Goal: Book appointment/travel/reservation

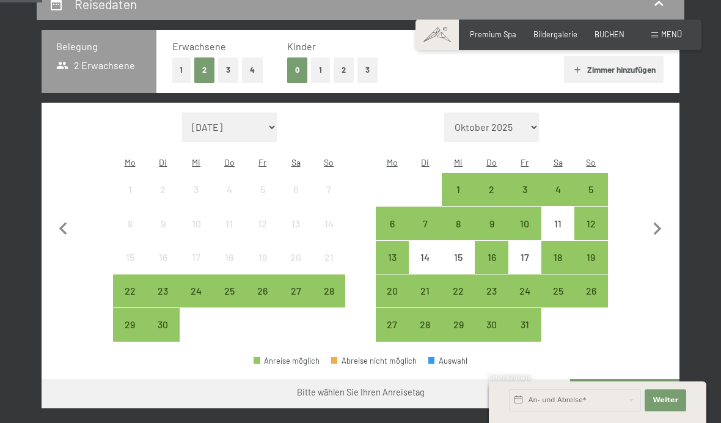
scroll to position [245, 0]
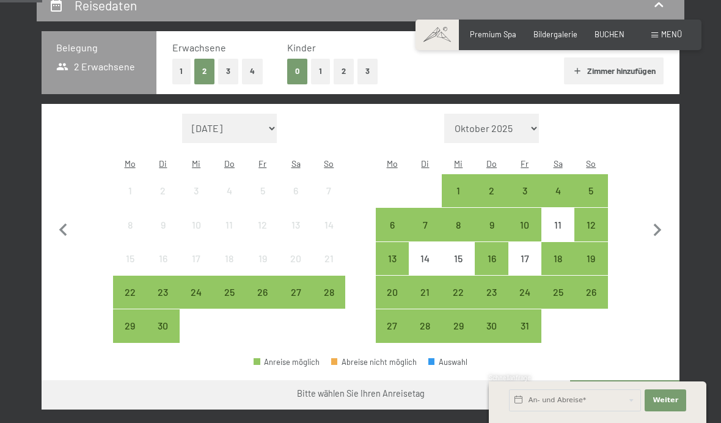
click at [591, 257] on div "19" at bounding box center [591, 269] width 31 height 31
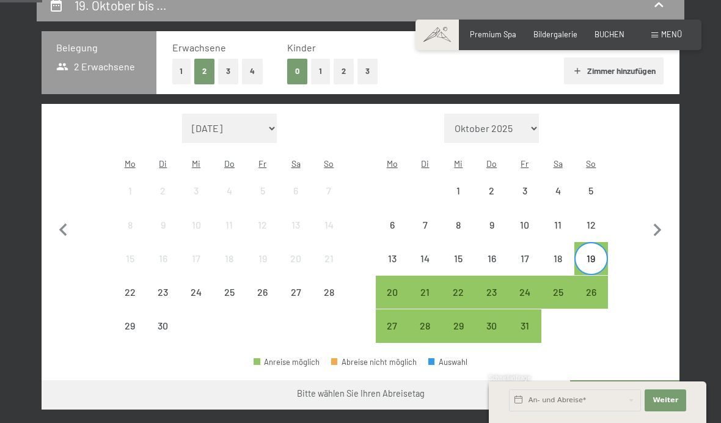
click at [552, 288] on div "25" at bounding box center [558, 302] width 31 height 31
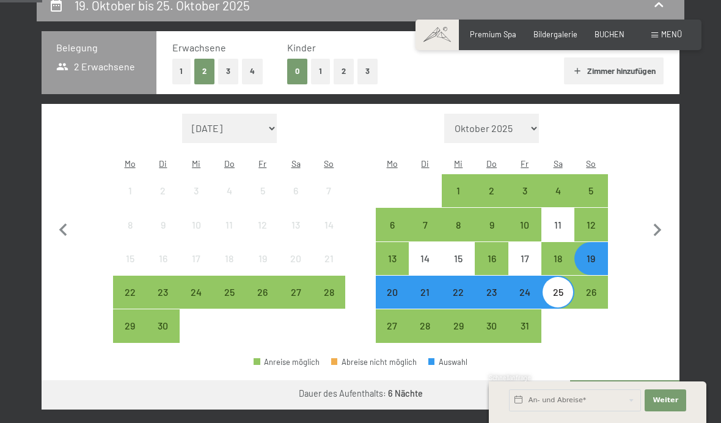
click at [638, 393] on button "Weiter zu „Zimmer“" at bounding box center [624, 394] width 109 height 29
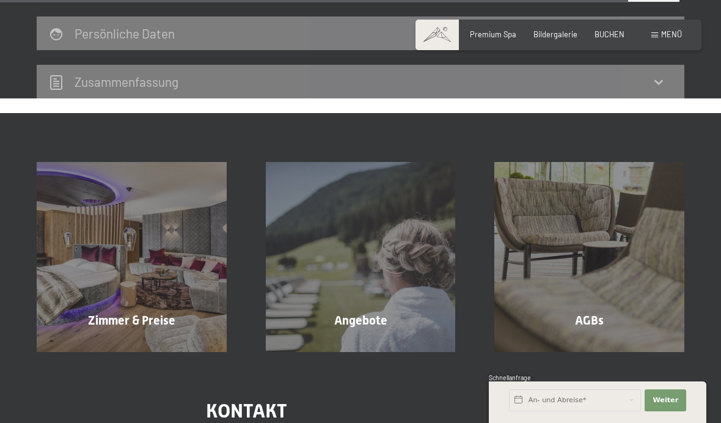
scroll to position [2269, 0]
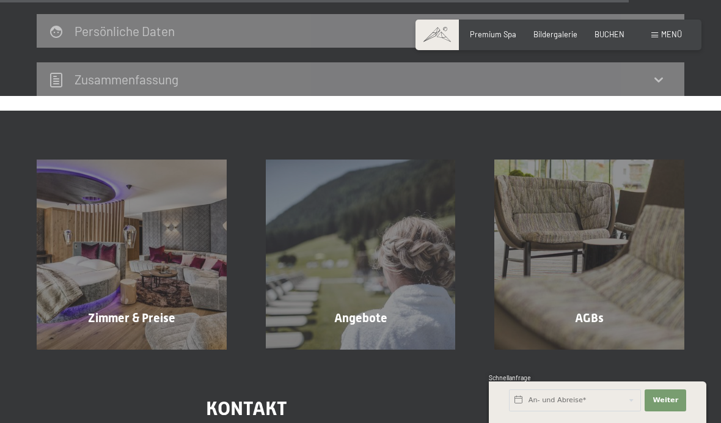
click at [172, 311] on span "Zimmer & Preise" at bounding box center [131, 318] width 87 height 15
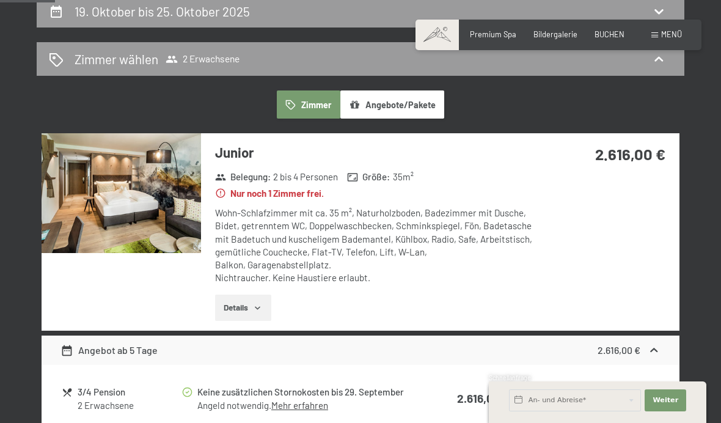
scroll to position [254, 0]
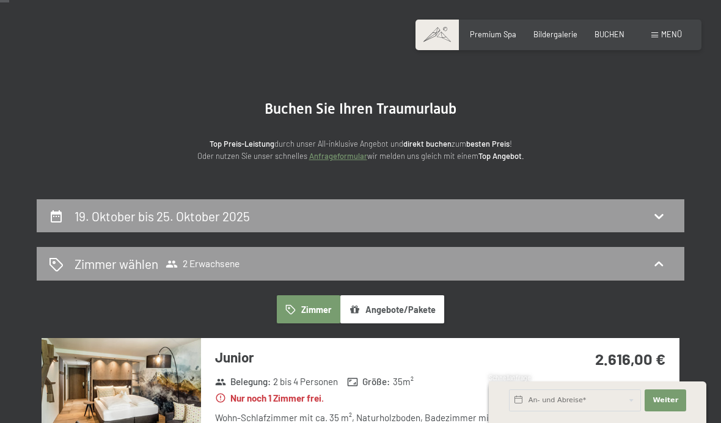
click at [119, 213] on h2 "19. Oktober bis 25. Oktober 2025" at bounding box center [162, 215] width 175 height 15
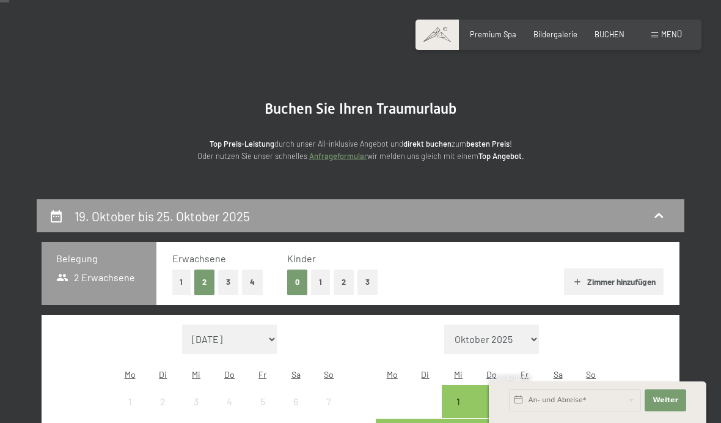
scroll to position [232, 0]
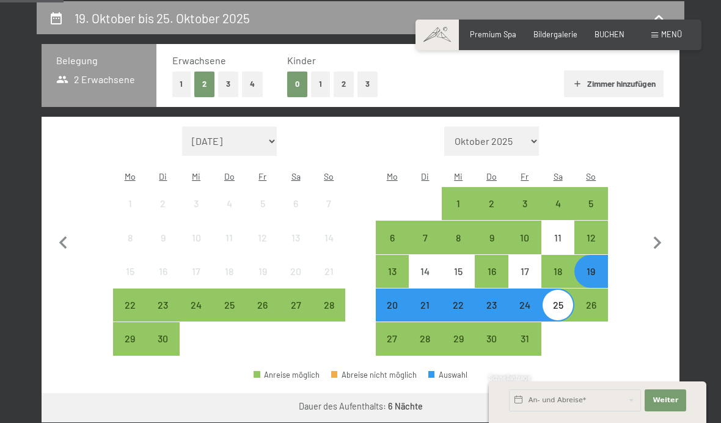
click at [659, 240] on icon "button" at bounding box center [658, 243] width 8 height 13
select select "[DATE]"
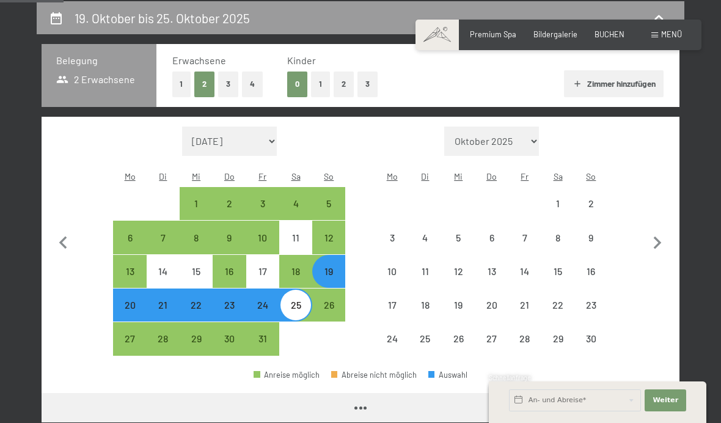
select select "[DATE]"
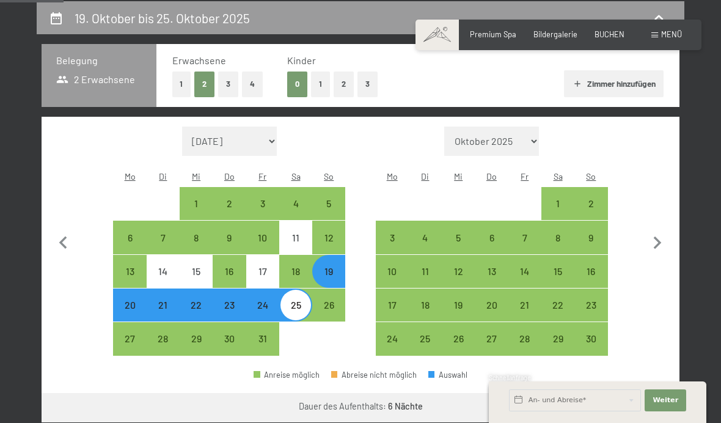
click at [663, 240] on icon "button" at bounding box center [658, 243] width 26 height 26
select select "[DATE]"
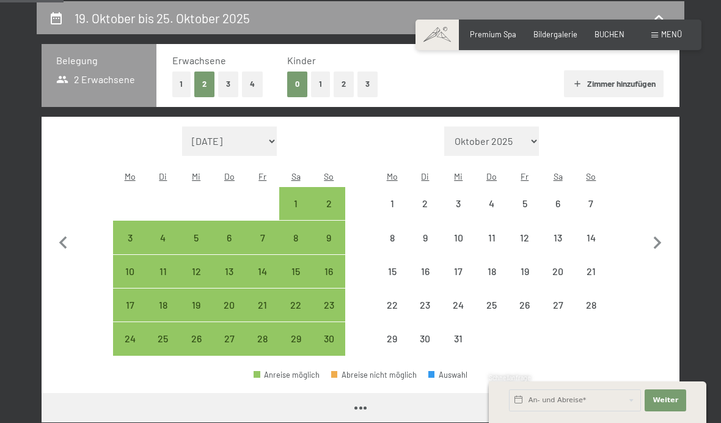
select select "[DATE]"
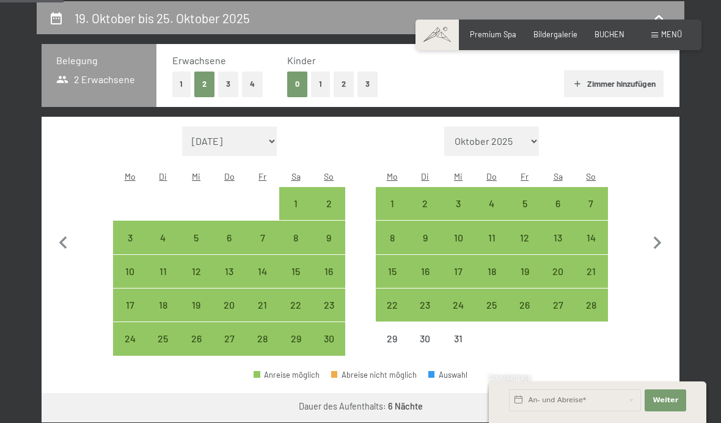
click at [658, 243] on icon "button" at bounding box center [658, 243] width 8 height 13
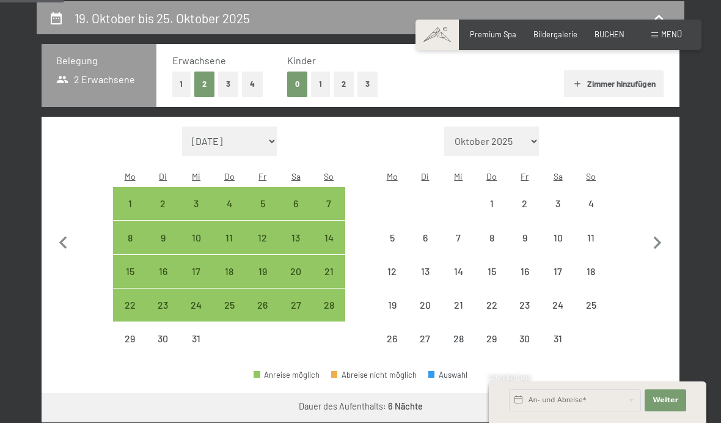
select select "[DATE]"
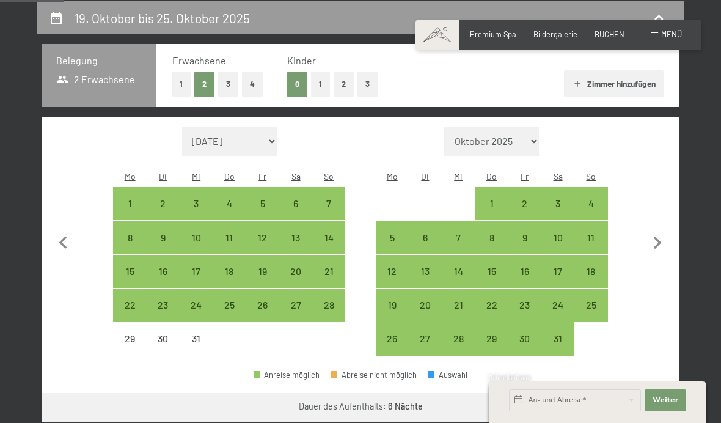
click at [659, 241] on icon "button" at bounding box center [658, 243] width 8 height 13
select select "[DATE]"
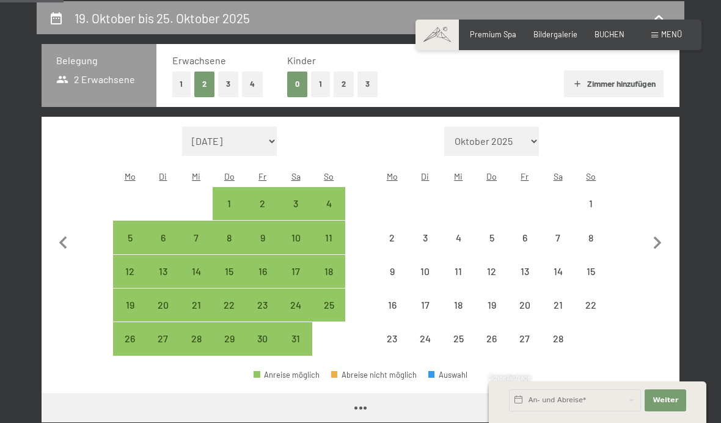
select select "[DATE]"
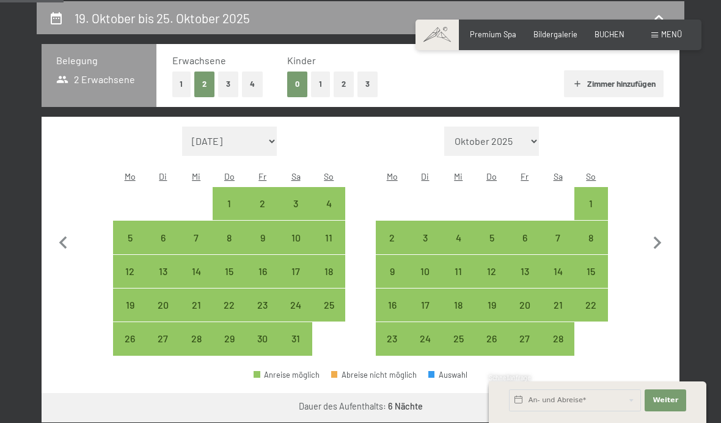
click at [660, 242] on icon "button" at bounding box center [658, 243] width 26 height 26
select select "[DATE]"
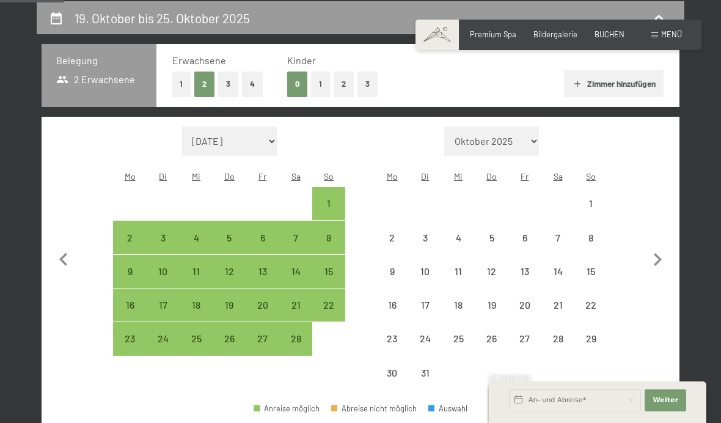
click at [661, 247] on icon "button" at bounding box center [658, 260] width 26 height 26
select select "[DATE]"
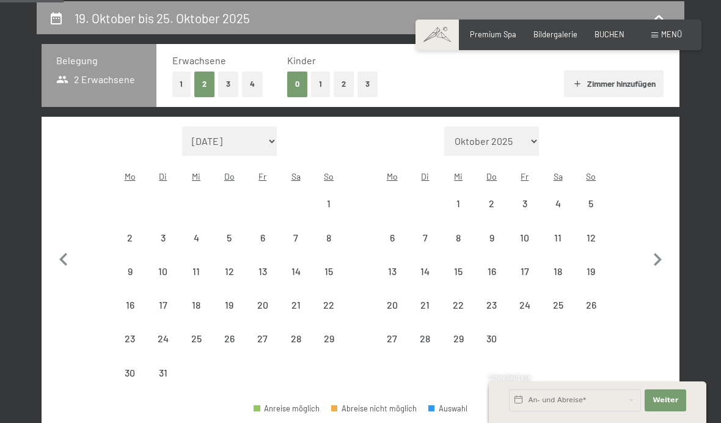
click at [661, 243] on button "button" at bounding box center [658, 259] width 26 height 264
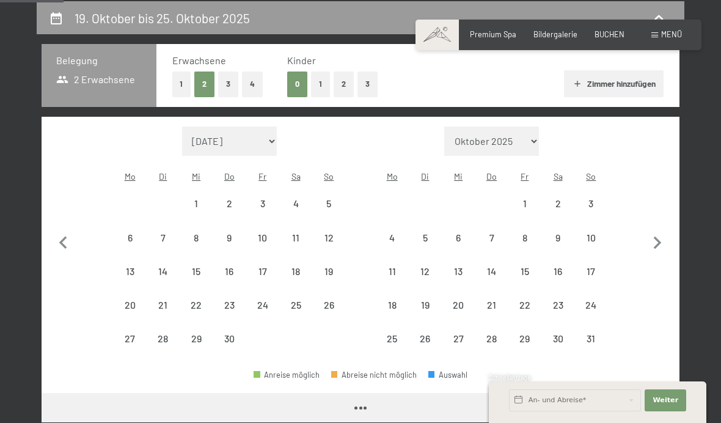
click at [668, 241] on icon "button" at bounding box center [658, 243] width 26 height 26
select select "[DATE]"
click at [668, 241] on icon "button" at bounding box center [658, 243] width 26 height 26
select select "[DATE]"
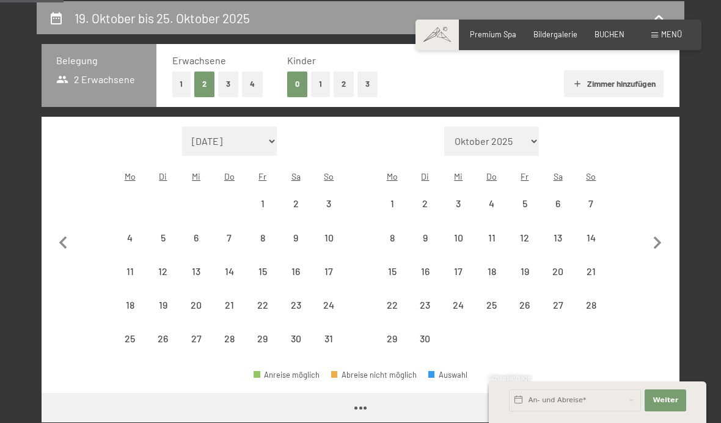
select select "[DATE]"
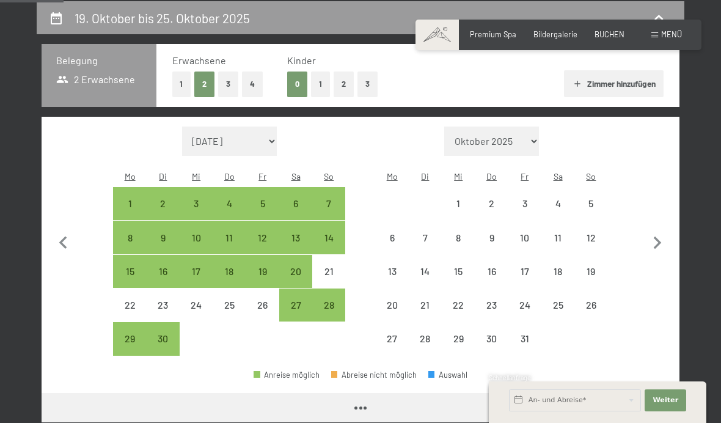
select select "[DATE]"
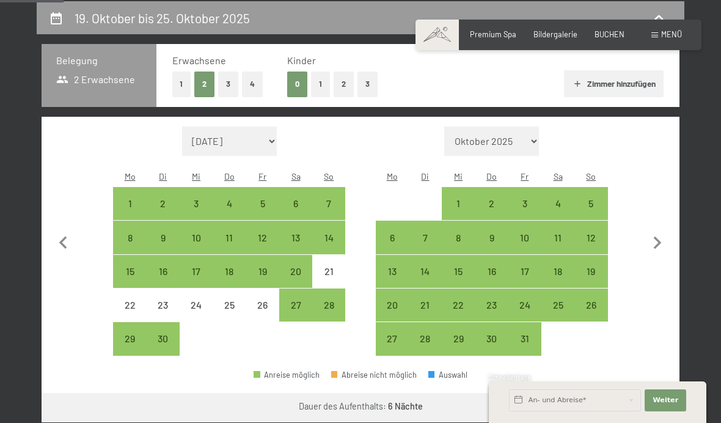
click at [656, 243] on icon "button" at bounding box center [658, 243] width 26 height 26
select select "[DATE]"
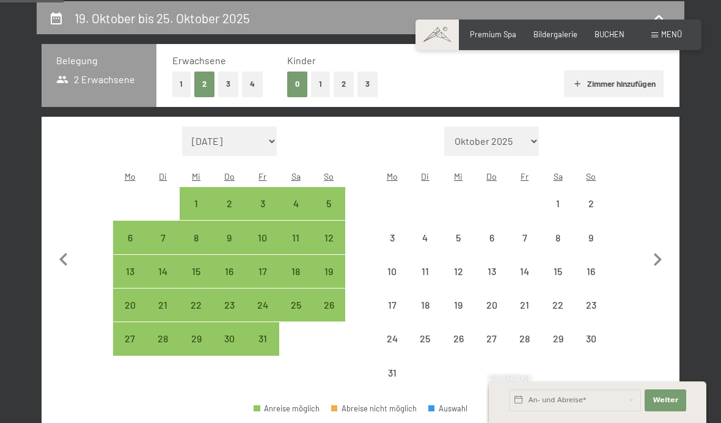
select select "[DATE]"
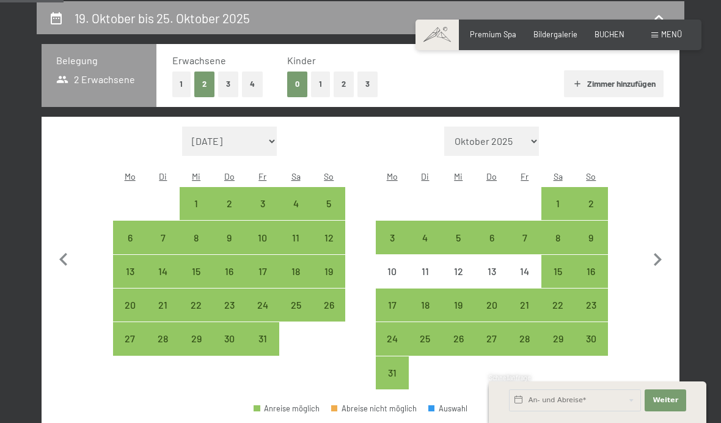
click at [660, 253] on icon "button" at bounding box center [658, 260] width 26 height 26
select select "[DATE]"
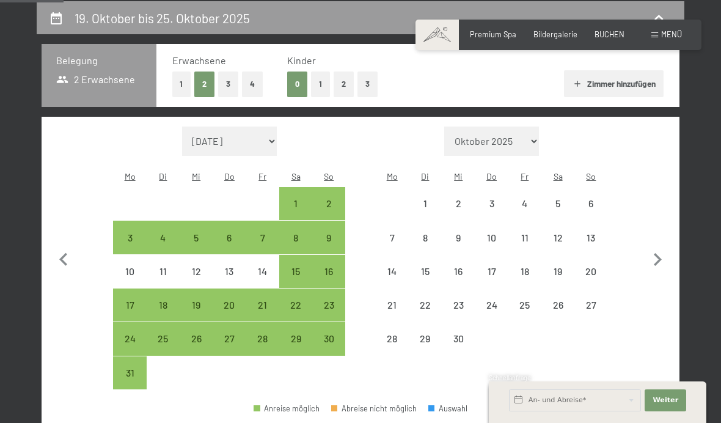
select select "[DATE]"
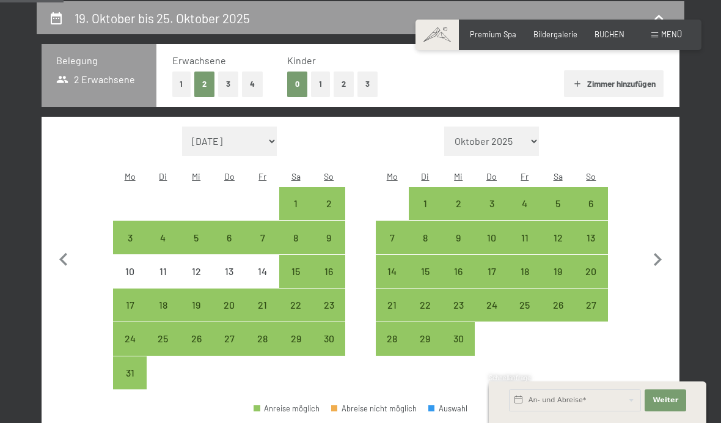
click at [655, 257] on icon "button" at bounding box center [658, 260] width 26 height 26
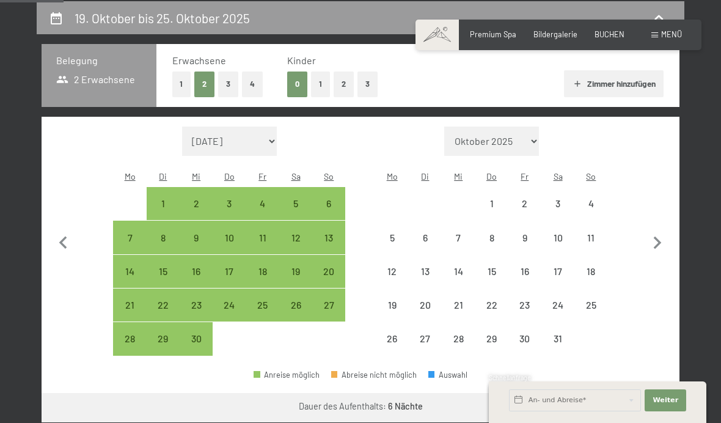
select select "[DATE]"
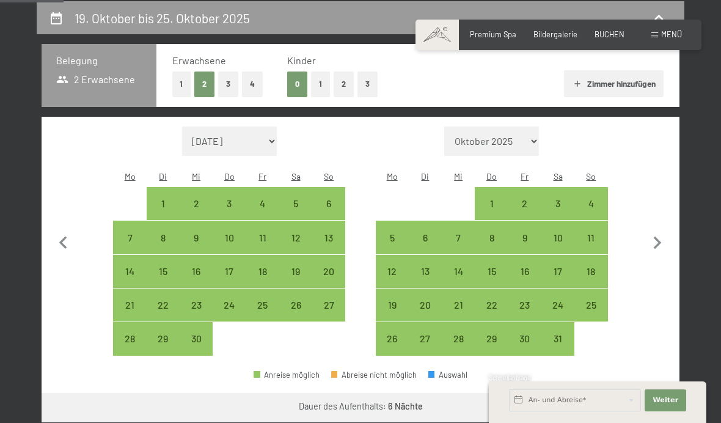
click at [562, 270] on div "17" at bounding box center [558, 282] width 31 height 31
select select "[DATE]"
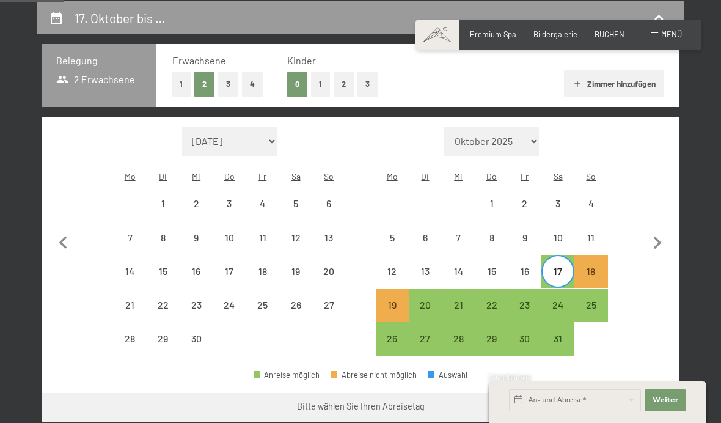
click at [564, 233] on div "10" at bounding box center [558, 248] width 31 height 31
select select "[DATE]"
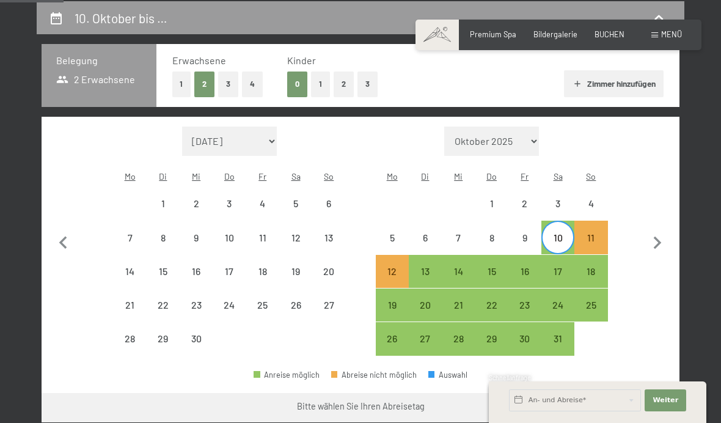
click at [562, 269] on div "17" at bounding box center [558, 282] width 31 height 31
select select "[DATE]"
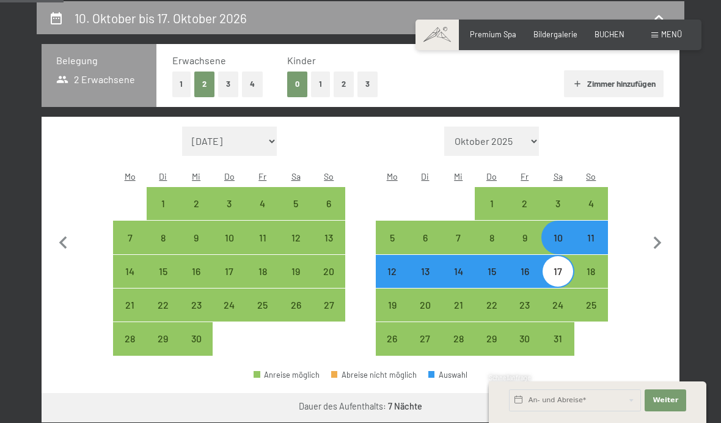
click at [595, 237] on div "11" at bounding box center [591, 248] width 31 height 31
select select "[DATE]"
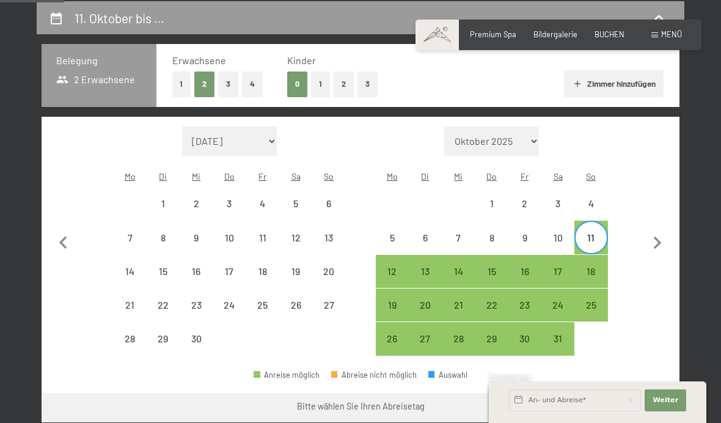
click at [559, 267] on div "17" at bounding box center [558, 282] width 31 height 31
select select "[DATE]"
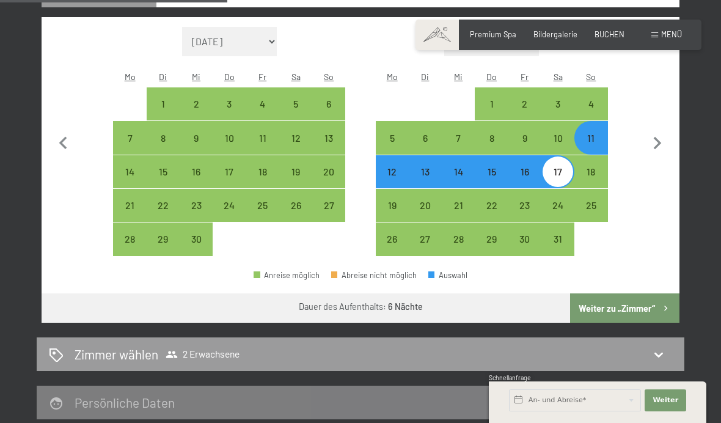
click at [631, 304] on button "Weiter zu „Zimmer“" at bounding box center [624, 307] width 109 height 29
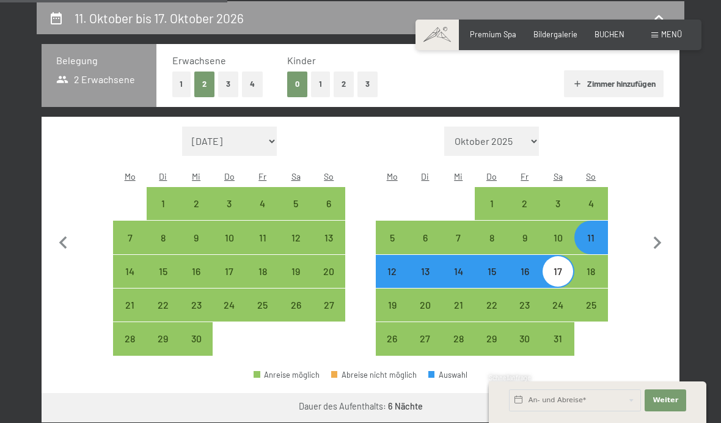
select select "[DATE]"
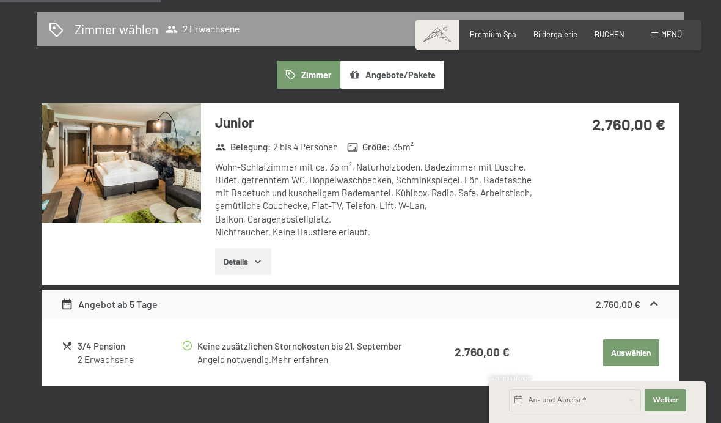
scroll to position [276, 0]
